Goal: Navigation & Orientation: Find specific page/section

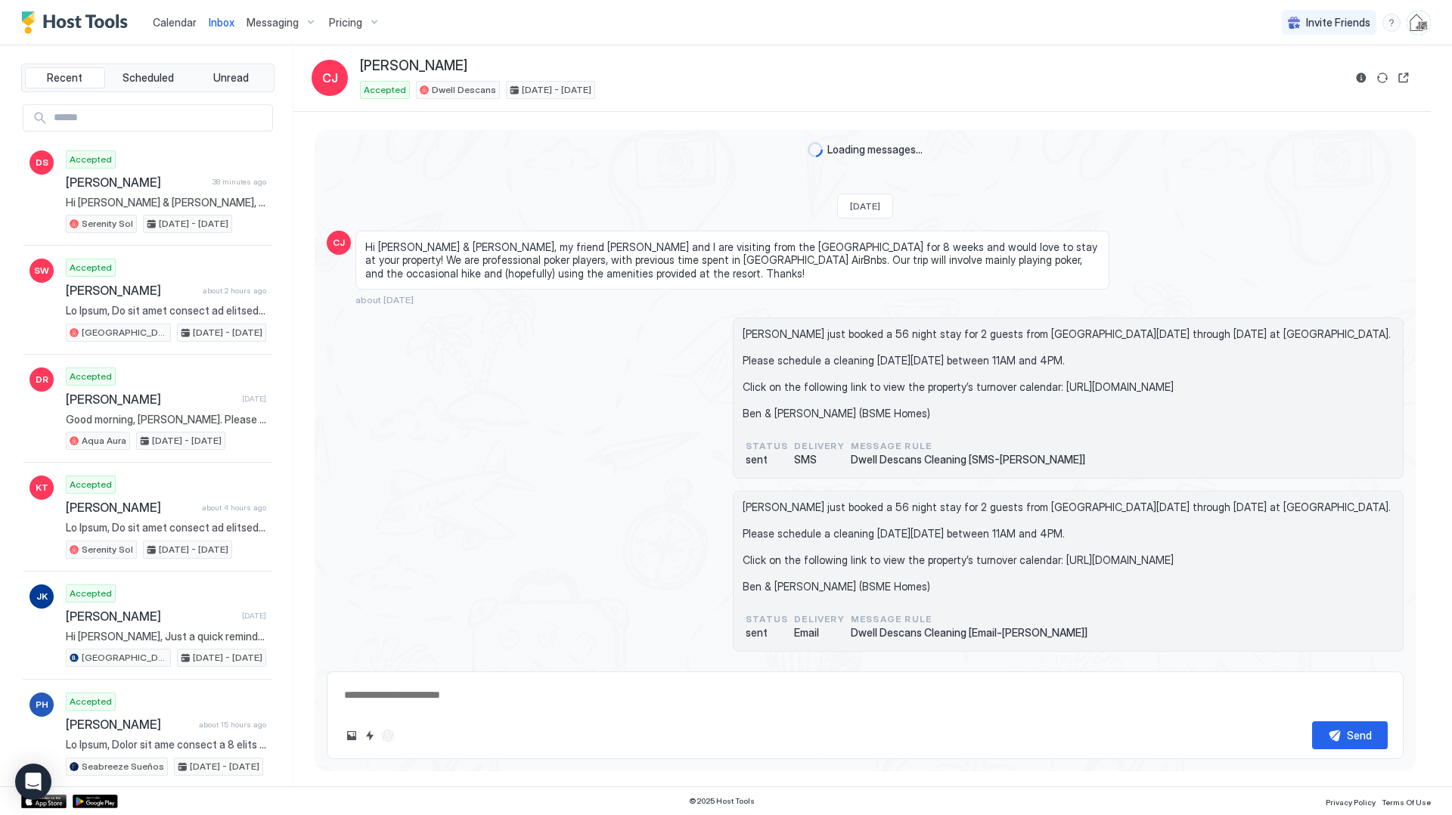
scroll to position [3369, 0]
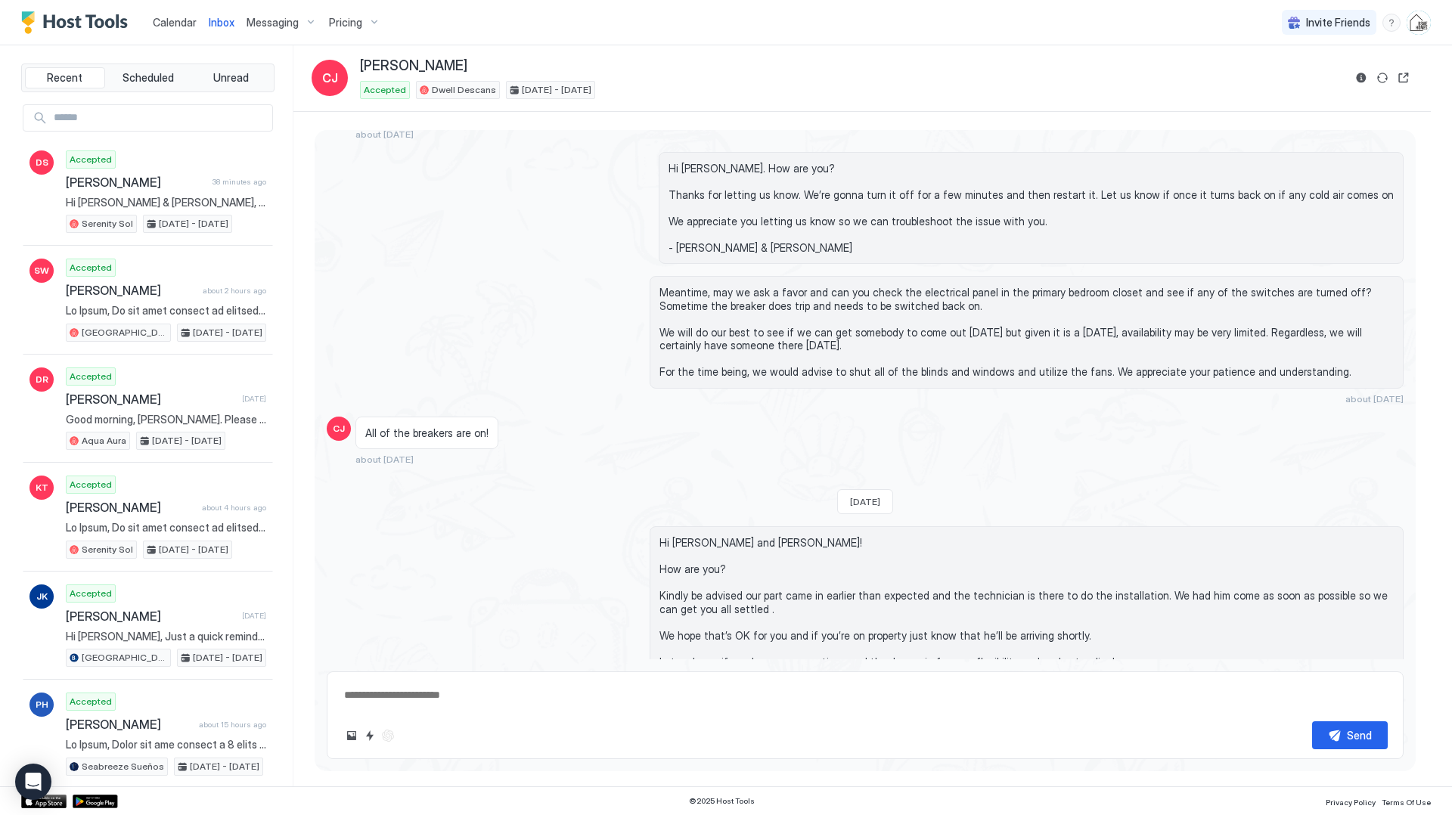
click at [178, 21] on span "Calendar" at bounding box center [175, 22] width 44 height 13
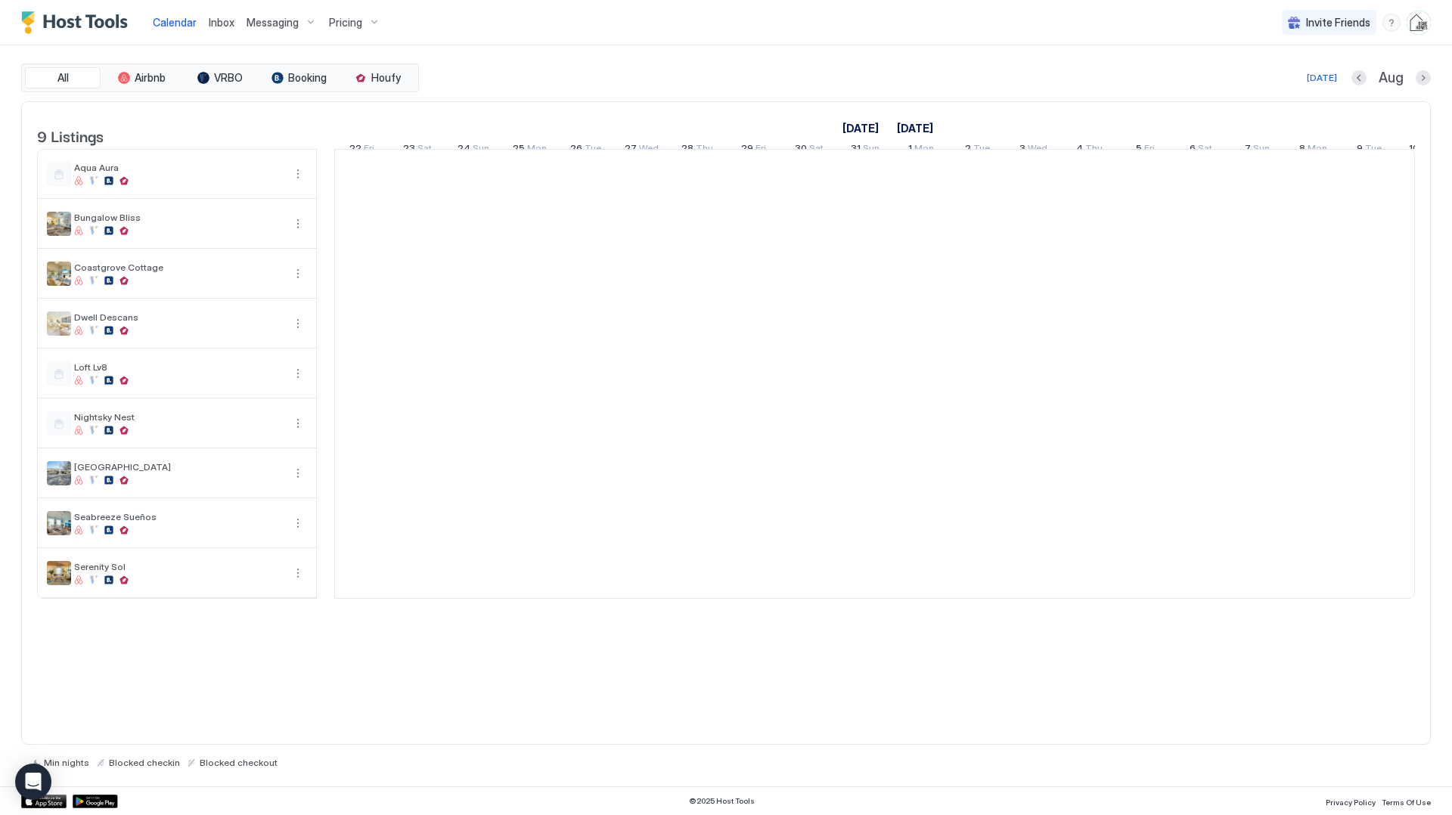
scroll to position [0, 840]
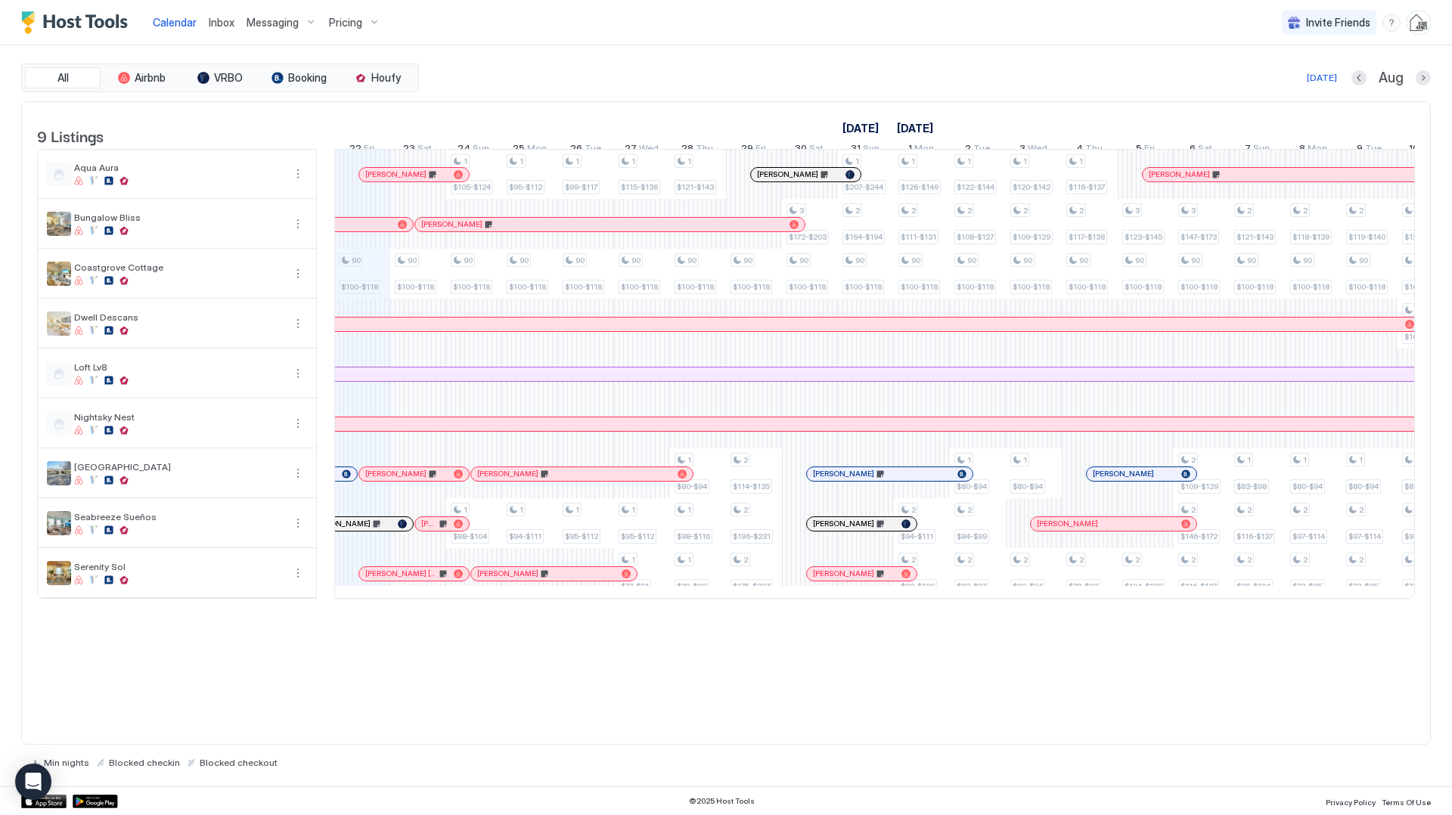
click at [0, 0] on div at bounding box center [0, 0] width 0 height 0
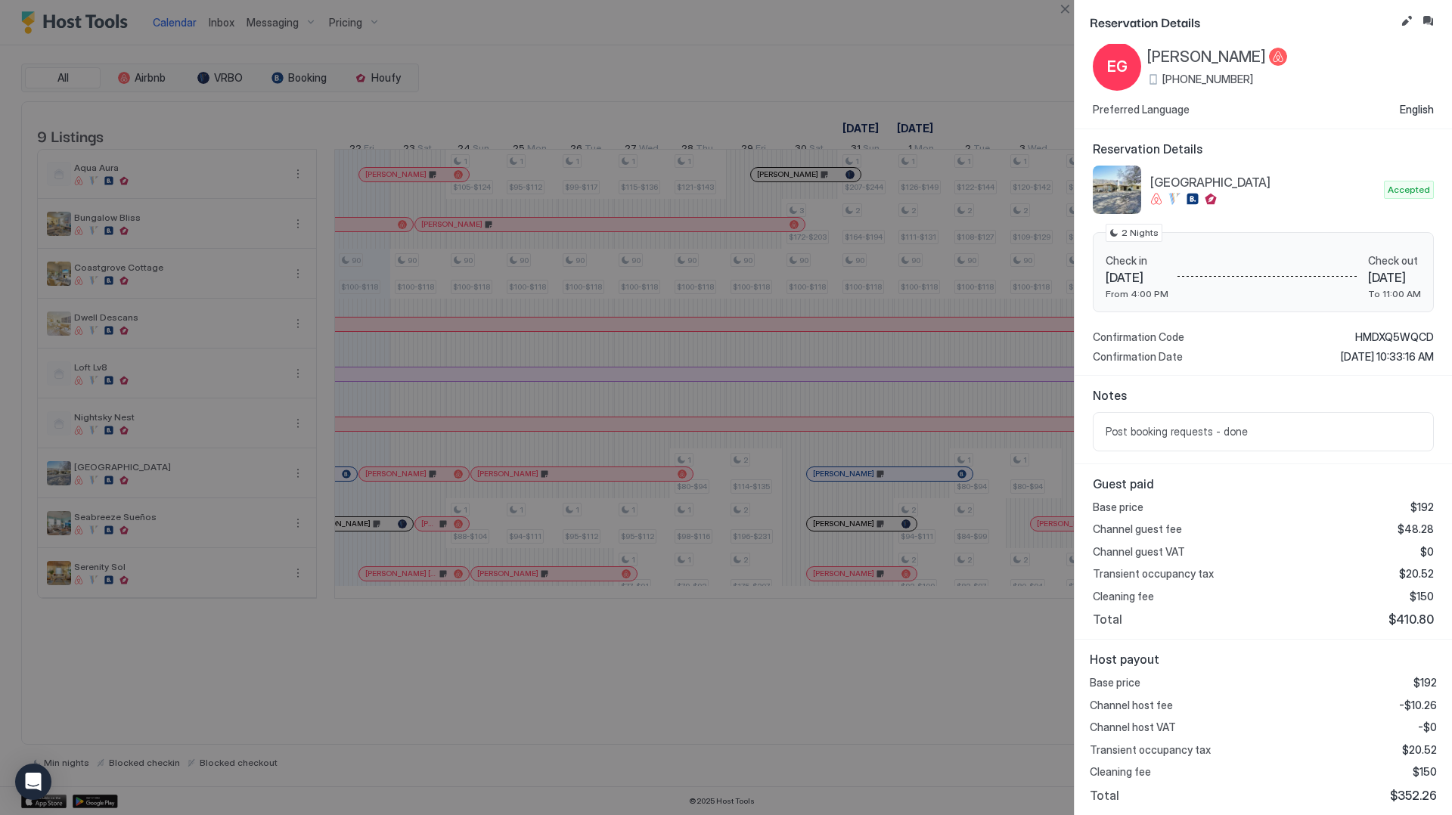
scroll to position [38, 0]
click at [1430, 20] on button "Inbox" at bounding box center [1428, 21] width 18 height 18
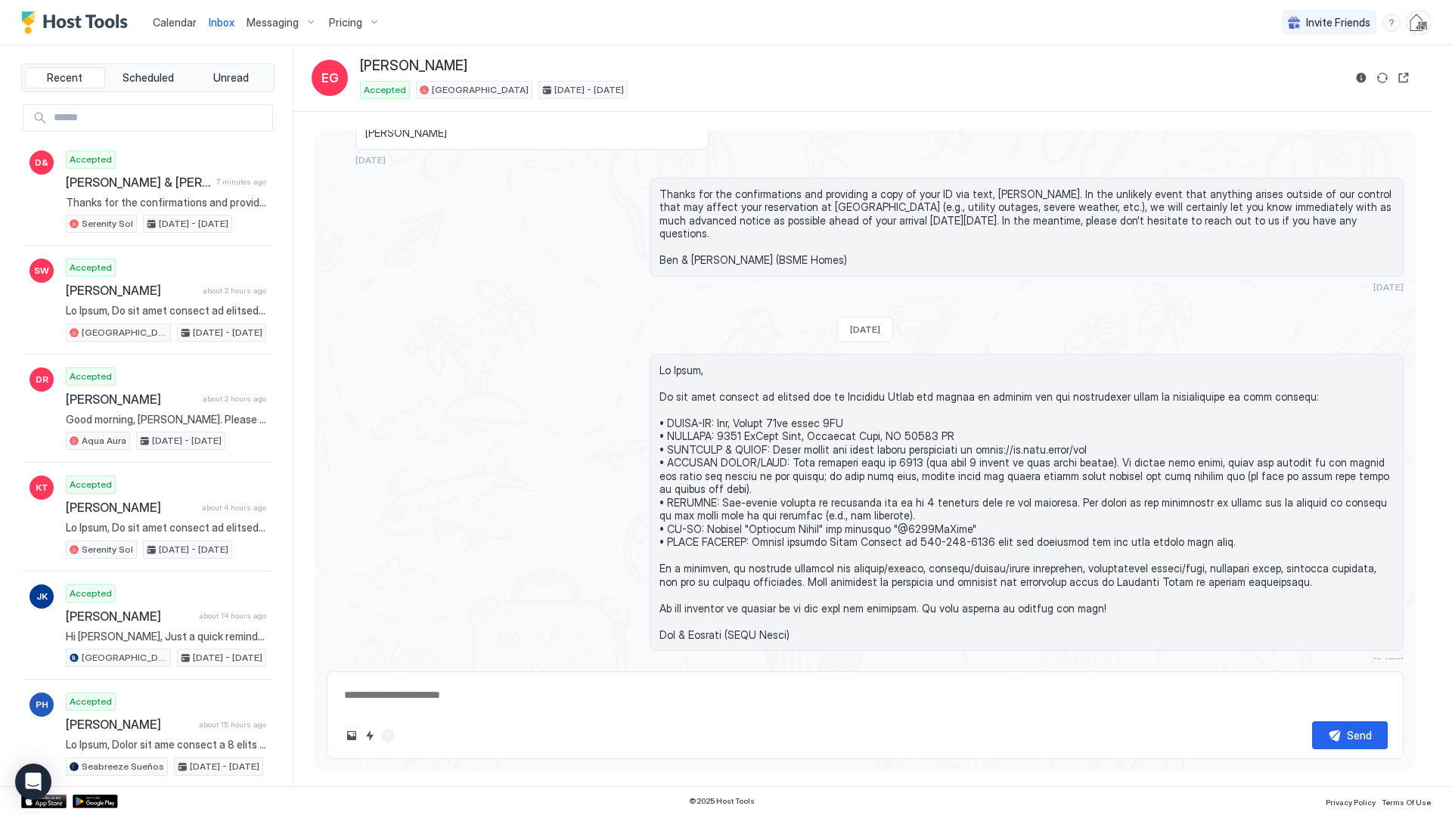
scroll to position [1730, 0]
click at [1361, 80] on button "Reservation information" at bounding box center [1362, 78] width 18 height 18
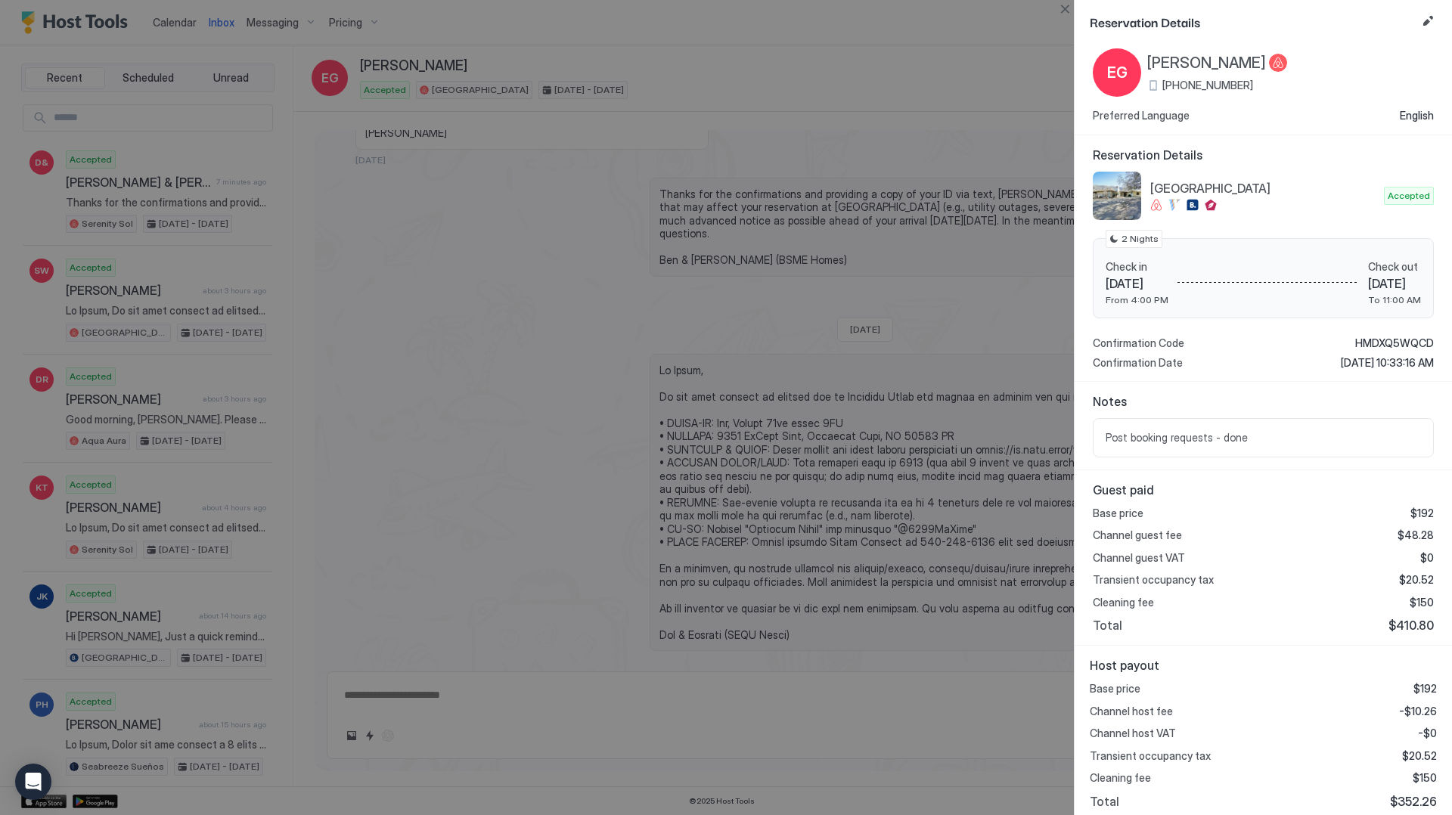
scroll to position [38, 0]
